Goal: Information Seeking & Learning: Learn about a topic

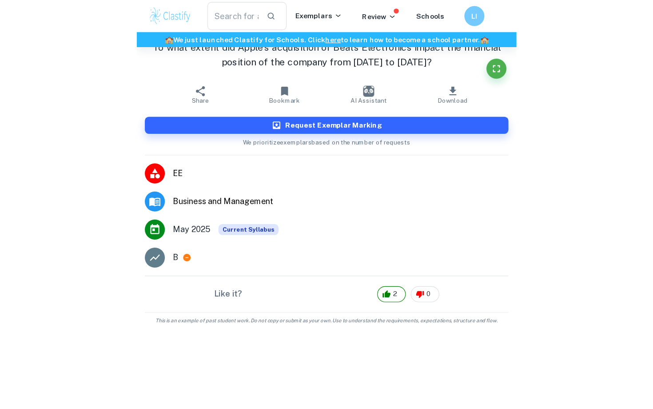
scroll to position [2121, 0]
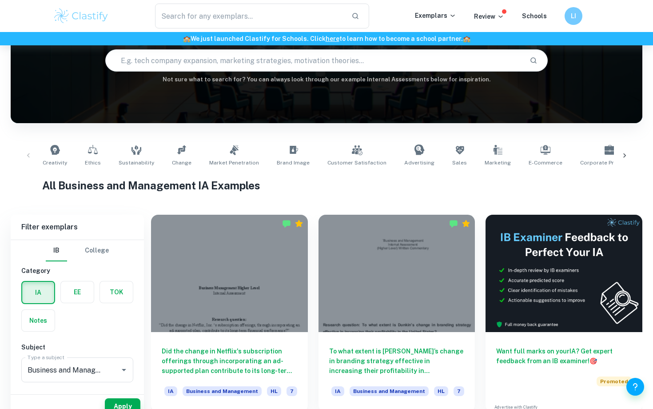
scroll to position [124, 0]
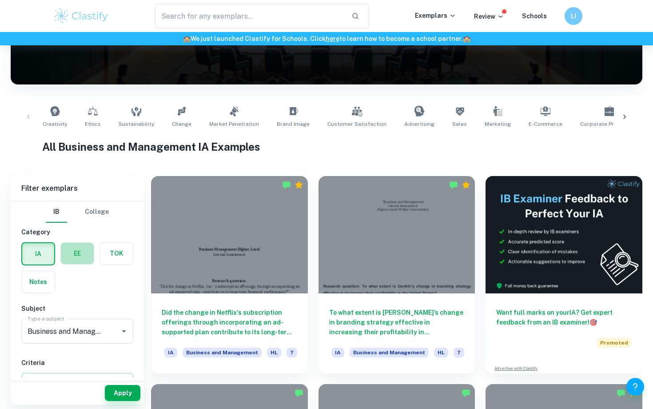
click at [78, 256] on label "button" at bounding box center [77, 253] width 33 height 21
click at [0, 0] on input "radio" at bounding box center [0, 0] width 0 height 0
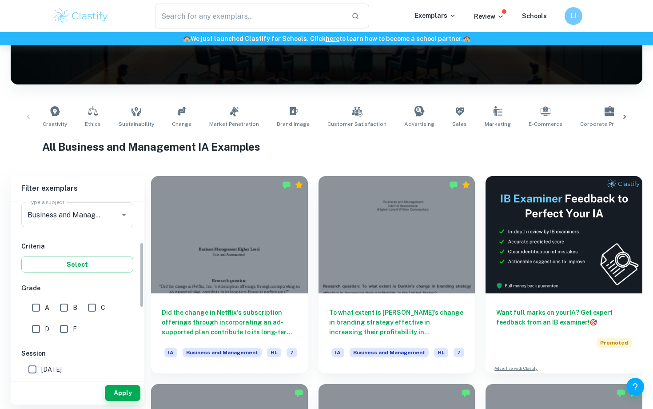
scroll to position [117, 0]
click at [36, 306] on input "A" at bounding box center [36, 307] width 18 height 18
checkbox input "true"
click at [115, 390] on button "Apply" at bounding box center [123, 393] width 36 height 16
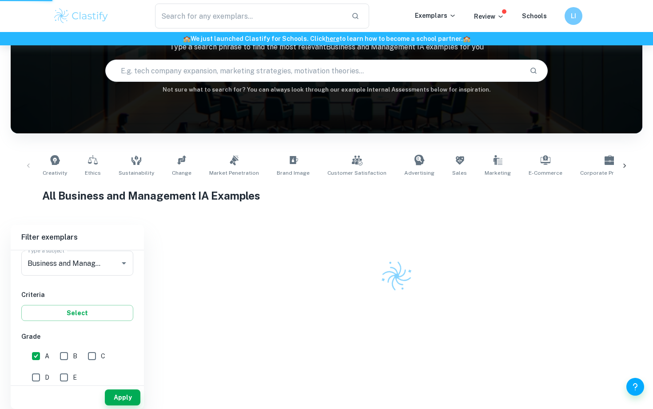
scroll to position [45, 0]
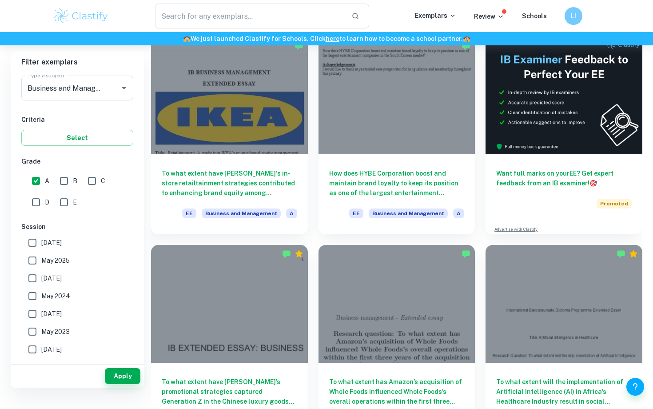
scroll to position [37, 0]
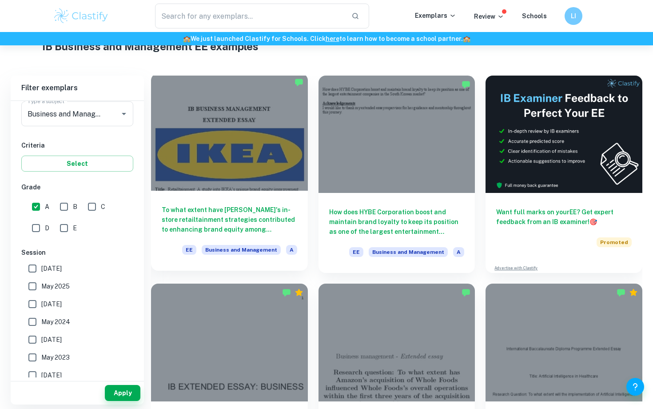
click at [240, 218] on h6 "To what extent have IKEA's in-store retailtainment strategies contributed to en…" at bounding box center [230, 219] width 136 height 29
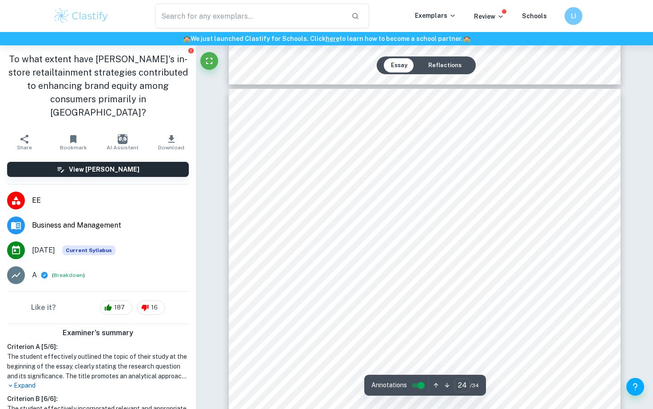
scroll to position [12803, 0]
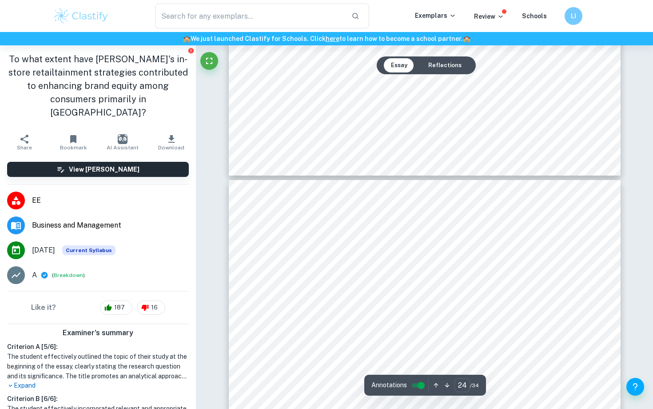
type input "23"
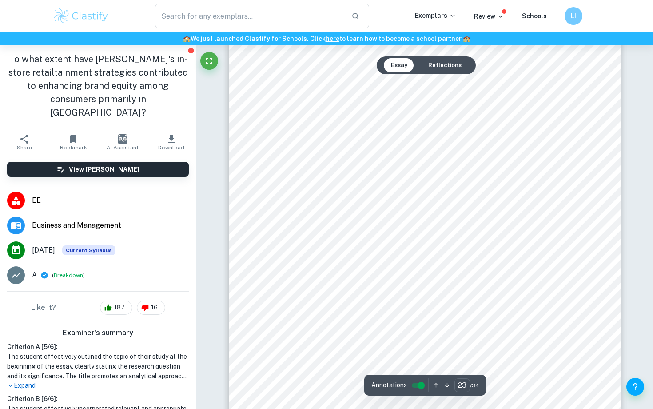
scroll to position [12385, 0]
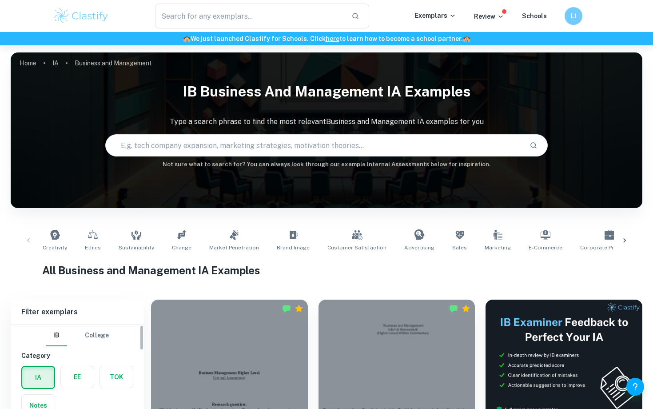
scroll to position [62, 0]
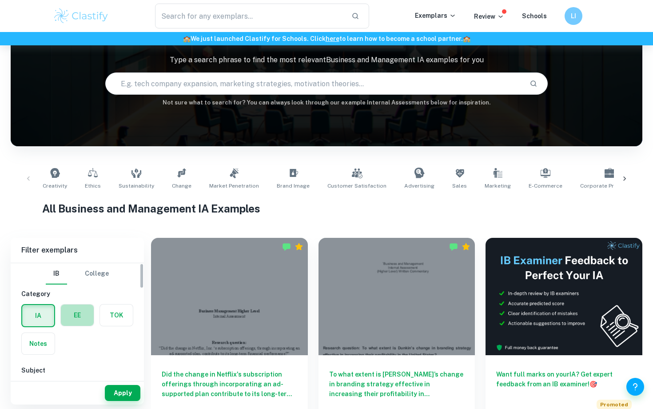
click at [80, 309] on label "button" at bounding box center [77, 314] width 33 height 21
click at [0, 0] on input "radio" at bounding box center [0, 0] width 0 height 0
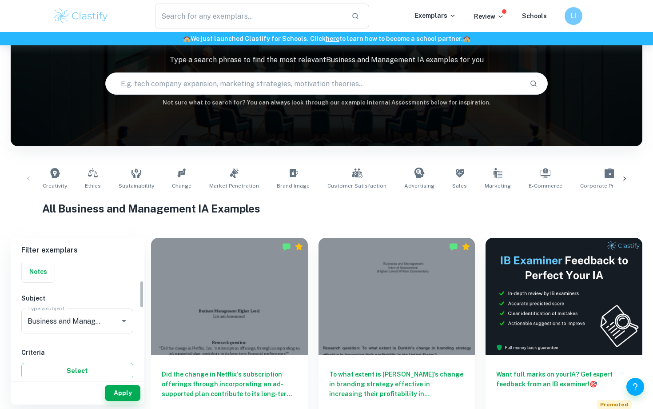
scroll to position [110, 0]
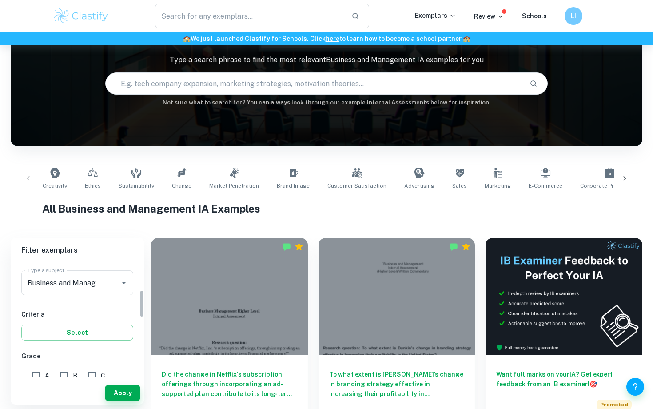
click at [33, 373] on input "A" at bounding box center [36, 376] width 18 height 18
checkbox input "true"
click at [118, 392] on button "Apply" at bounding box center [123, 393] width 36 height 16
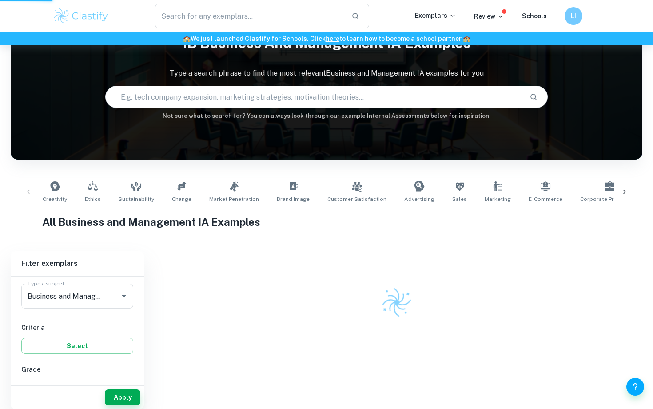
scroll to position [45, 0]
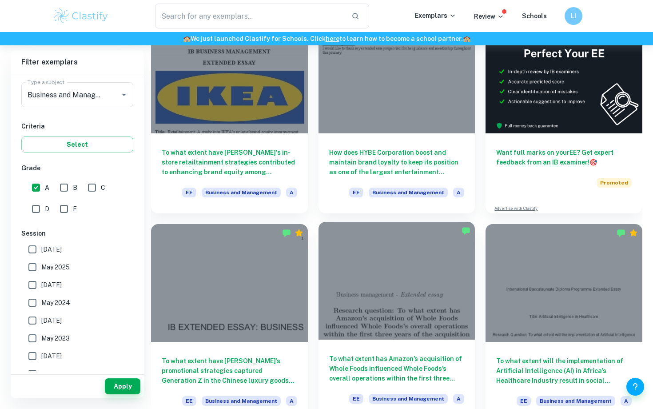
scroll to position [56, 0]
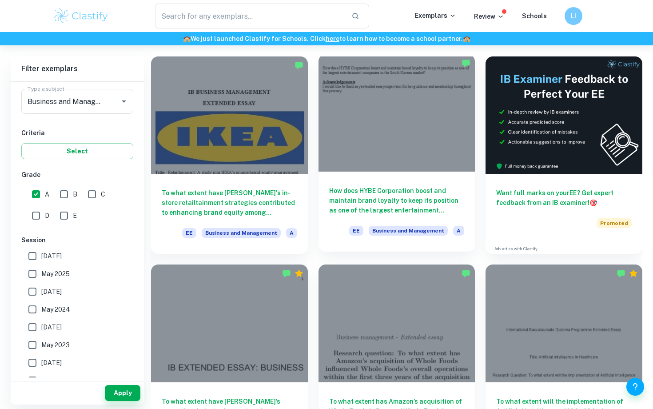
click at [394, 207] on h6 "How does HYBE Corporation boost and maintain brand loyalty to keep its position…" at bounding box center [397, 200] width 136 height 29
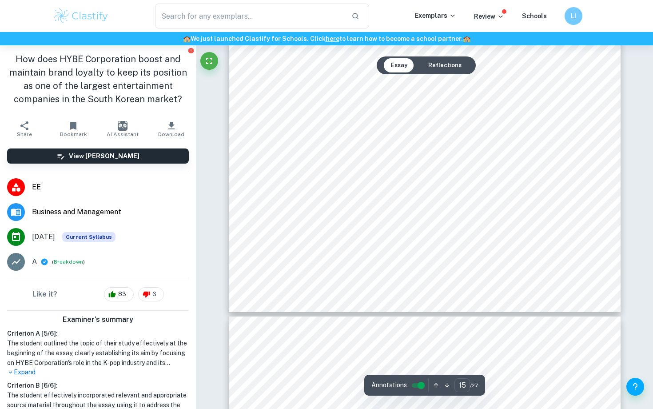
scroll to position [8189, 0]
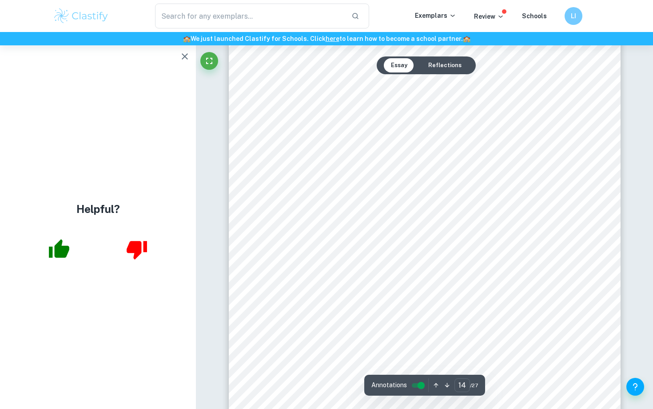
type input "13"
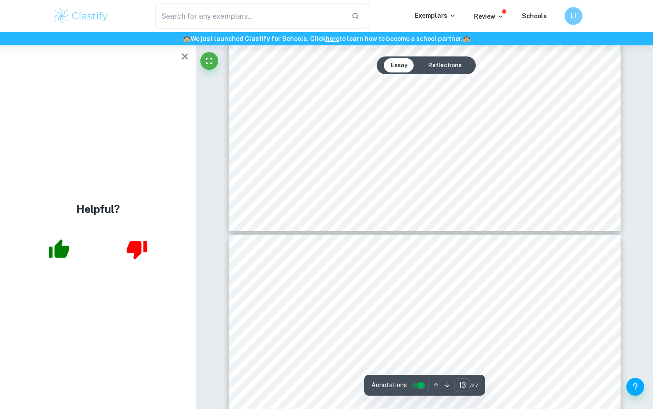
scroll to position [7174, 0]
